Goal: Contribute content: Contribute content

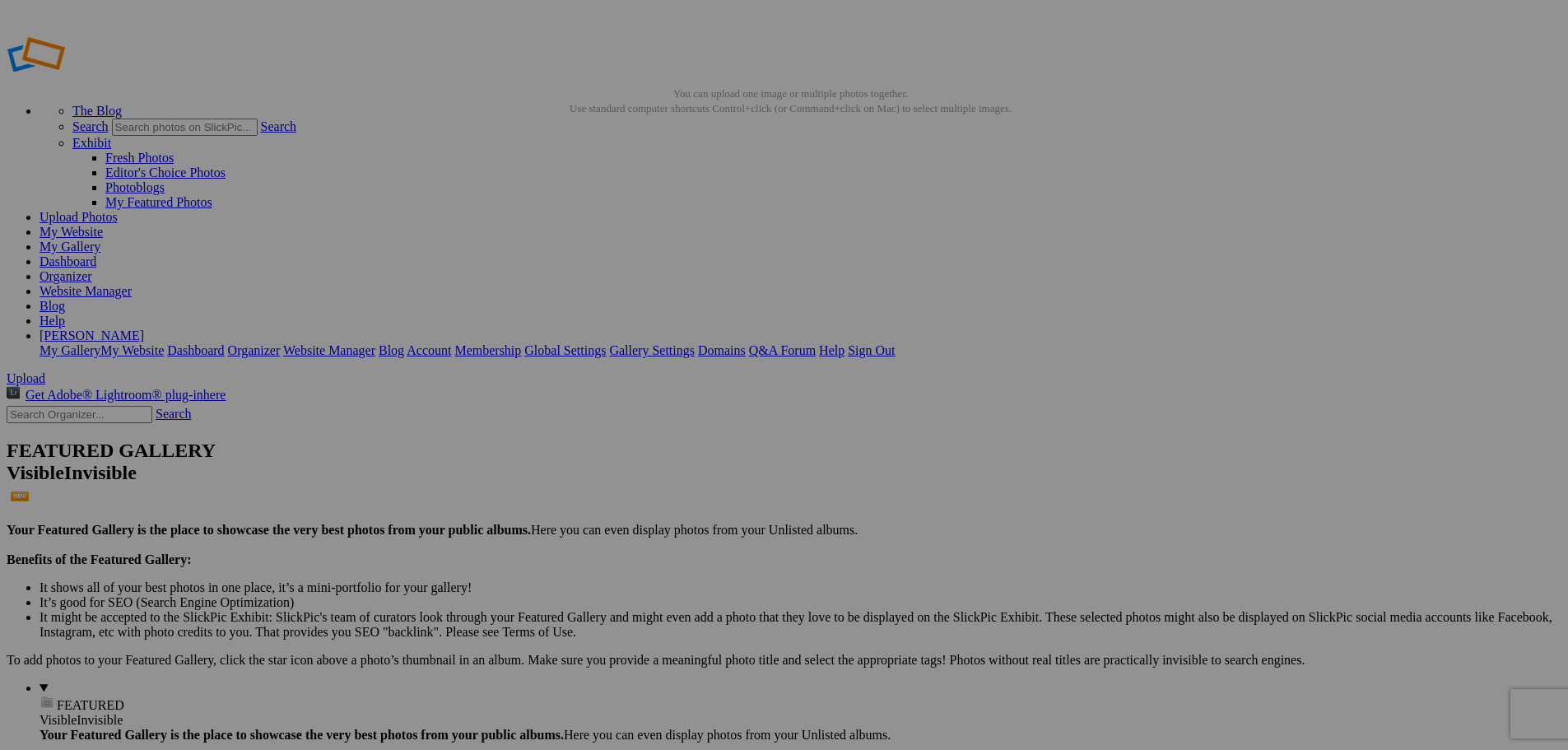
click at [455, 249] on img at bounding box center [458, 246] width 124 height 82
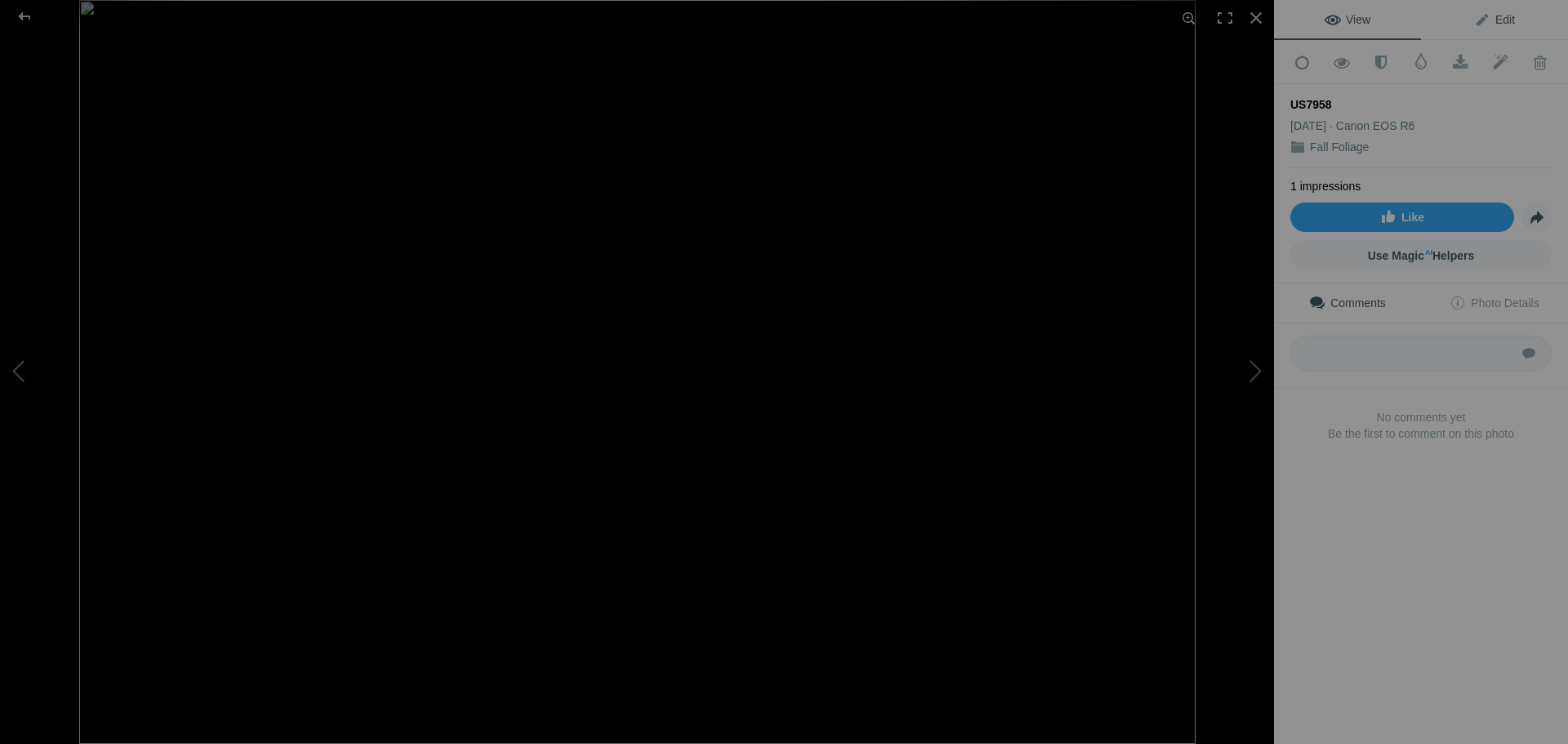
click at [1515, 23] on link "Edit" at bounding box center [1494, 20] width 147 height 39
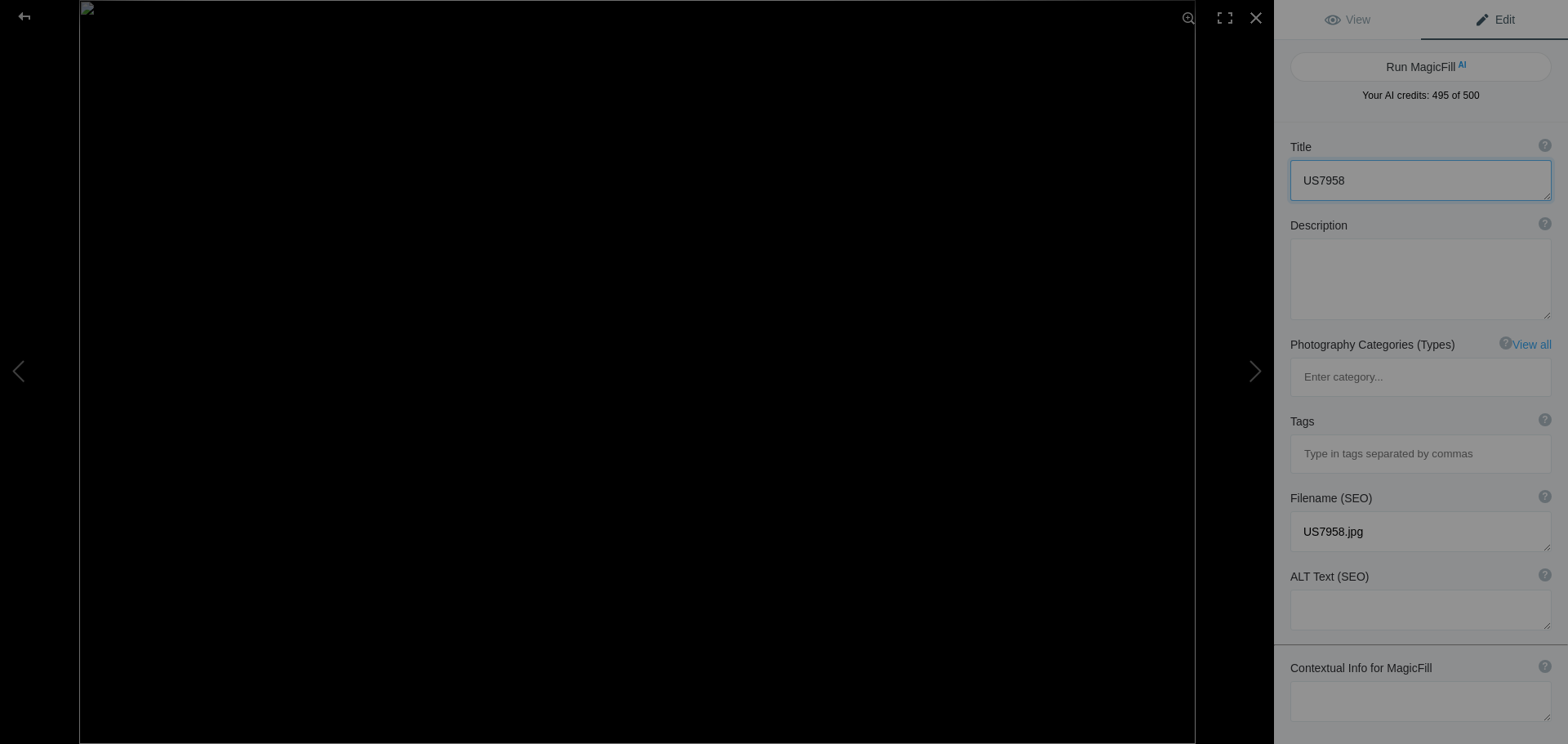
drag, startPoint x: 1343, startPoint y: 174, endPoint x: 1275, endPoint y: 180, distance: 68.3
click at [1275, 180] on div "Title ? Photo title is one of the highest used Search Engine ranking criteria a…" at bounding box center [1422, 170] width 294 height 79
click at [1345, 263] on textarea at bounding box center [1421, 279] width 262 height 82
type textarea "fall little whiteface lake placid new your fall"
click at [1413, 68] on button "Run MagicFill AI" at bounding box center [1421, 67] width 262 height 29
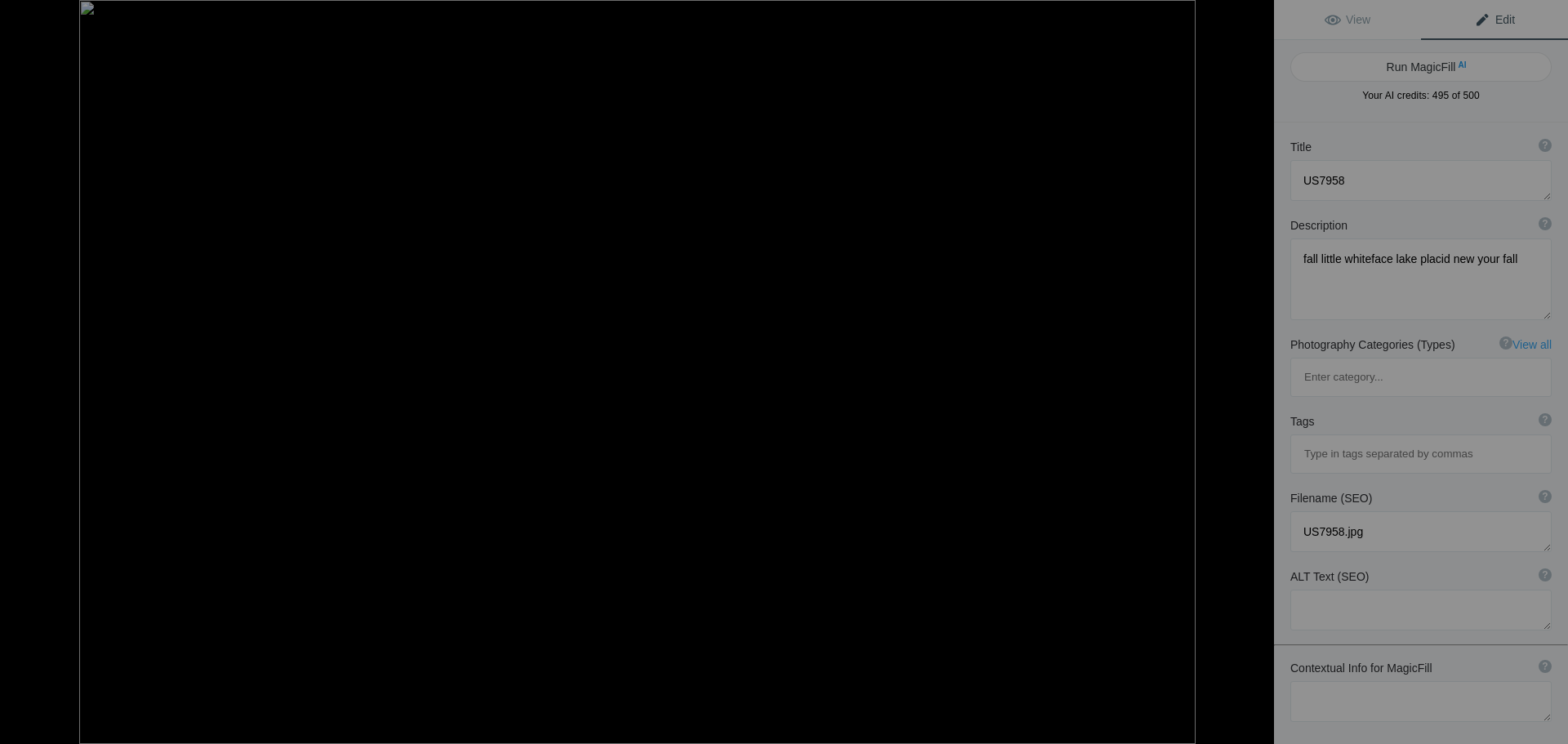
type textarea "Vibrant Autumn Foliage Overlooking Little Whiteface Mountain"
type textarea "This stunning landscape captures the vibrant autumn colors surrounding [GEOGRAP…"
type textarea "vibrant-autumn-foliage-little-whiteface-mountain.jpg"
type textarea "Autumn foliage in vibrant colors surrounding Little [GEOGRAPHIC_DATA] in [GEOGR…"
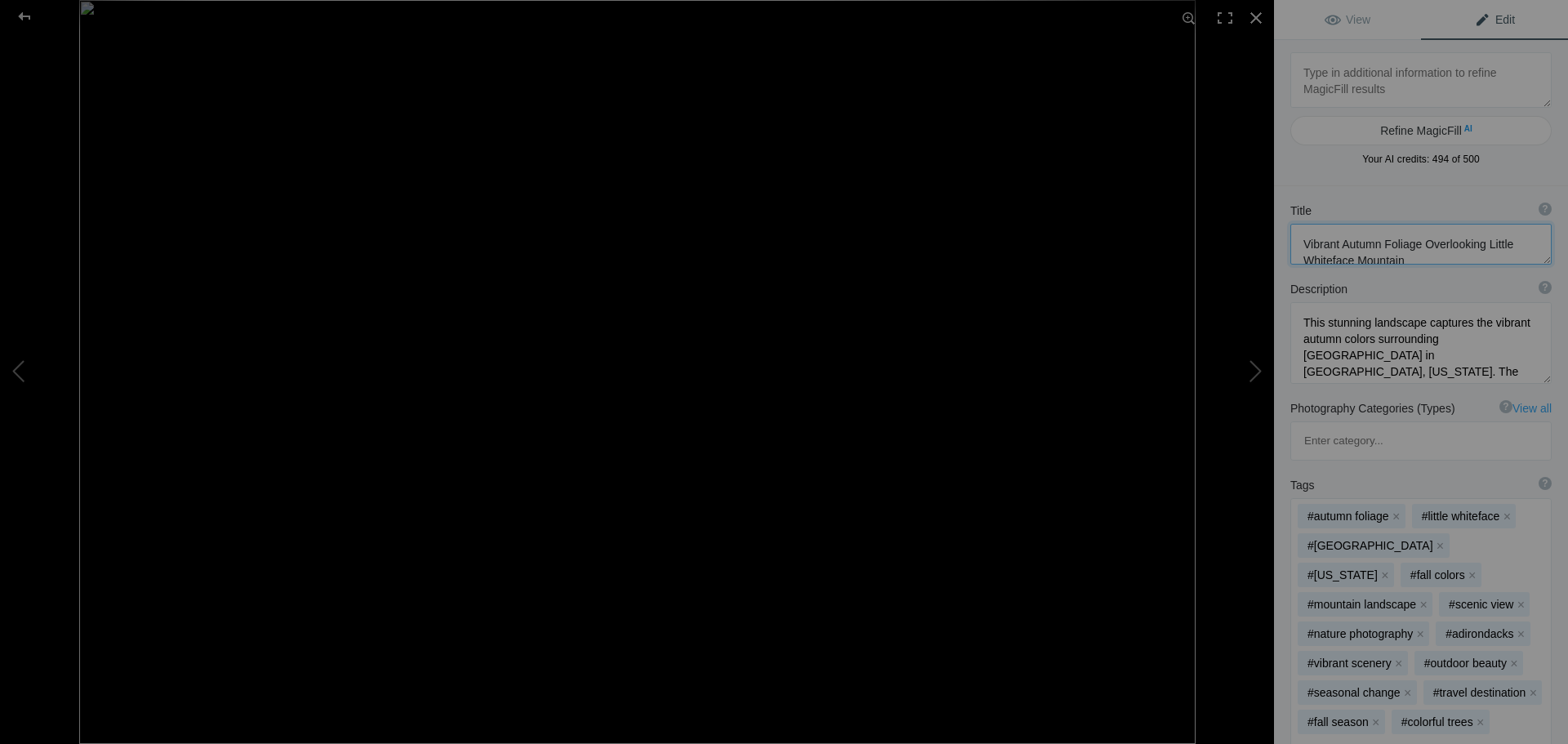
click at [1420, 260] on textarea at bounding box center [1421, 245] width 262 height 41
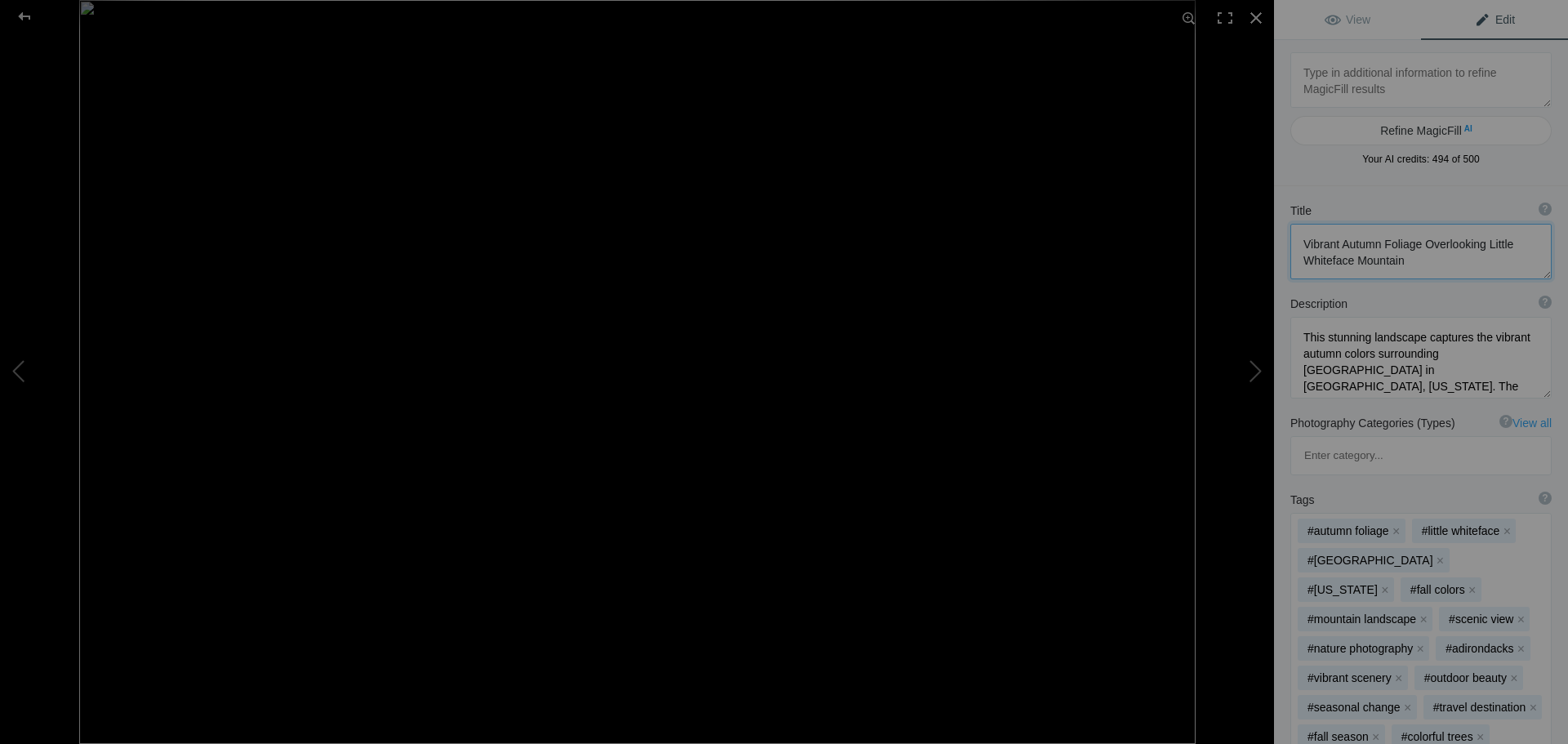
scroll to position [2, 0]
paste textarea "US7958"
type textarea "Vibrant Autumn Foliage Overlooking Little Whiteface Mountain (US7958)"
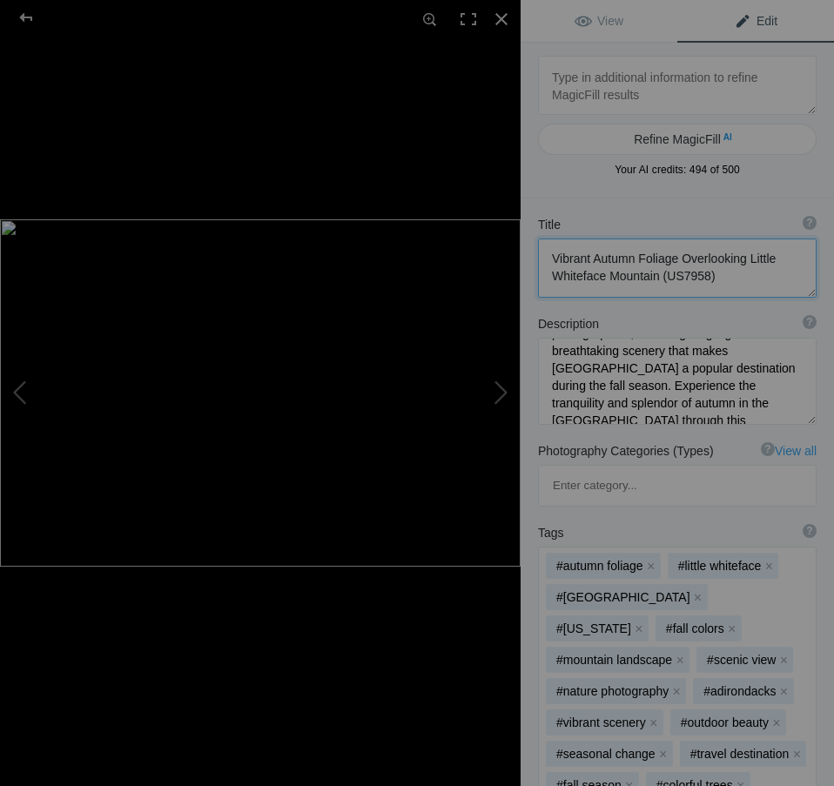
scroll to position [0, 0]
drag, startPoint x: 738, startPoint y: 273, endPoint x: 457, endPoint y: 253, distance: 282.1
click at [457, 253] on div "US7958 View Edit Refine MagicFill AI Your AI credits: 494 of 500 You have used …" at bounding box center [417, 393] width 834 height 786
drag, startPoint x: 545, startPoint y: 260, endPoint x: 779, endPoint y: 282, distance: 235.4
click at [771, 282] on textarea at bounding box center [677, 268] width 279 height 59
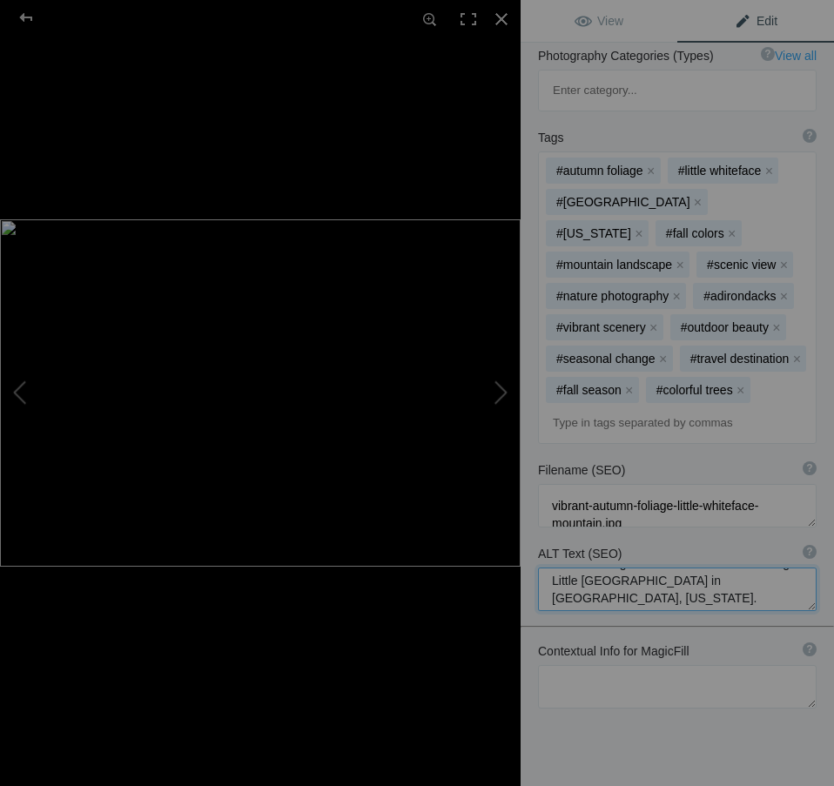
scroll to position [35, 0]
drag, startPoint x: 547, startPoint y: 505, endPoint x: 803, endPoint y: 531, distance: 257.4
click at [803, 536] on div "ALT Text (SEO) ? Provide a concise and descriptive text for the image, focusing…" at bounding box center [678, 578] width 314 height 84
